Goal: Transaction & Acquisition: Book appointment/travel/reservation

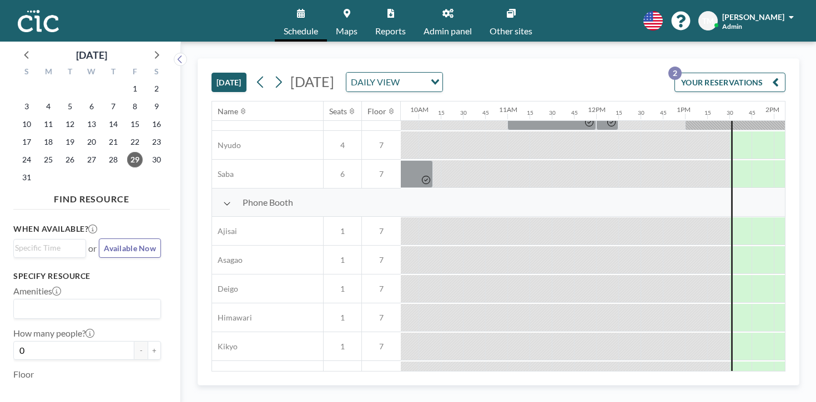
scroll to position [0, 870]
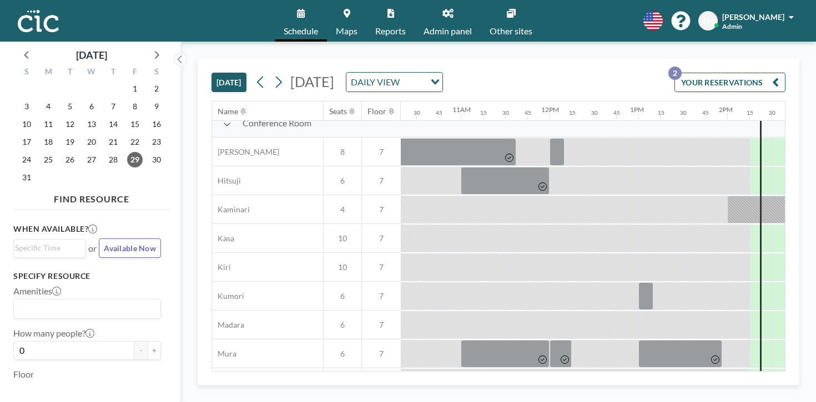
scroll to position [12, 913]
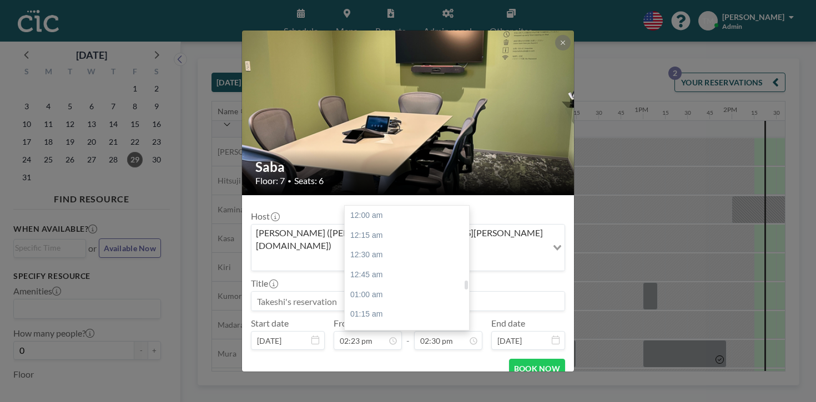
scroll to position [1027, 0]
click at [386, 344] on div "02:45 pm" at bounding box center [407, 354] width 124 height 20
type input "02:45 pm"
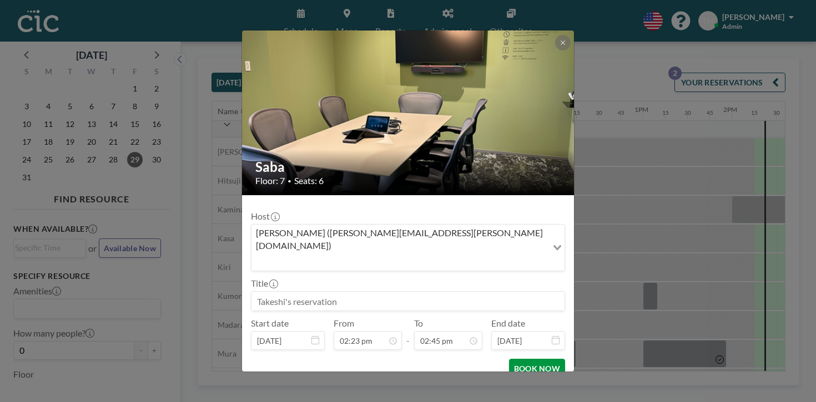
click at [516, 359] on button "BOOK NOW" at bounding box center [537, 368] width 56 height 19
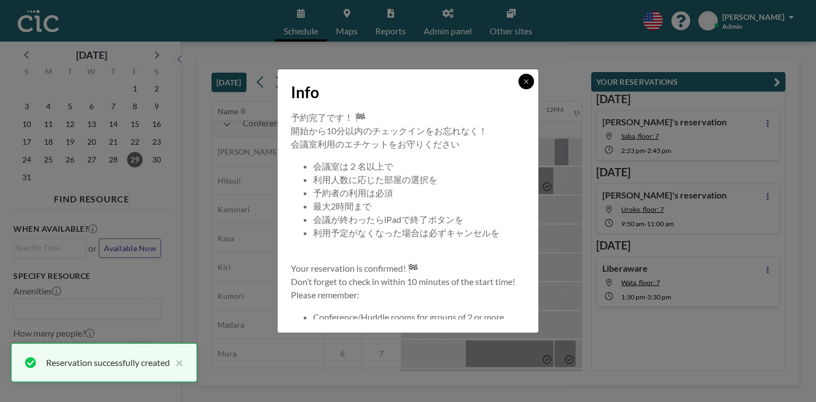
click at [518, 89] on button at bounding box center [526, 82] width 16 height 16
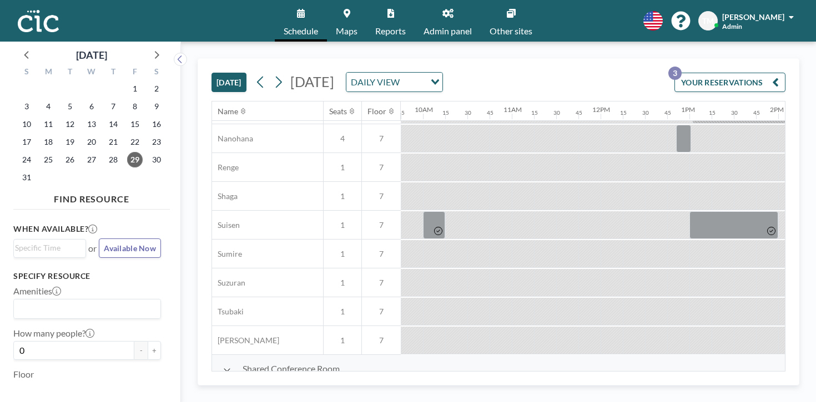
scroll to position [573, 911]
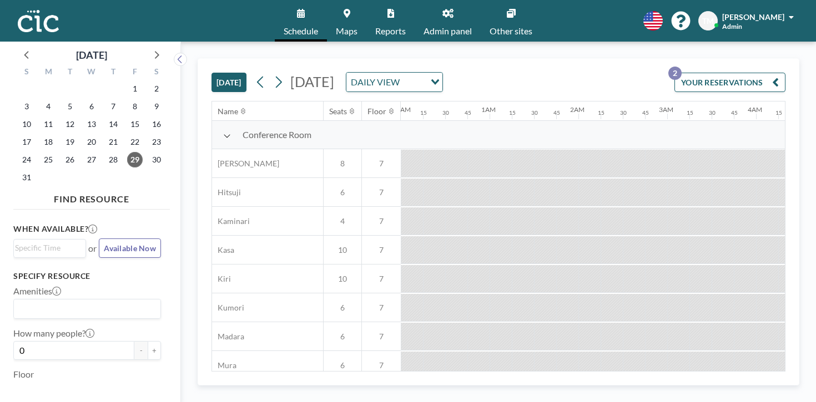
scroll to position [0, 870]
